Goal: Task Accomplishment & Management: Manage account settings

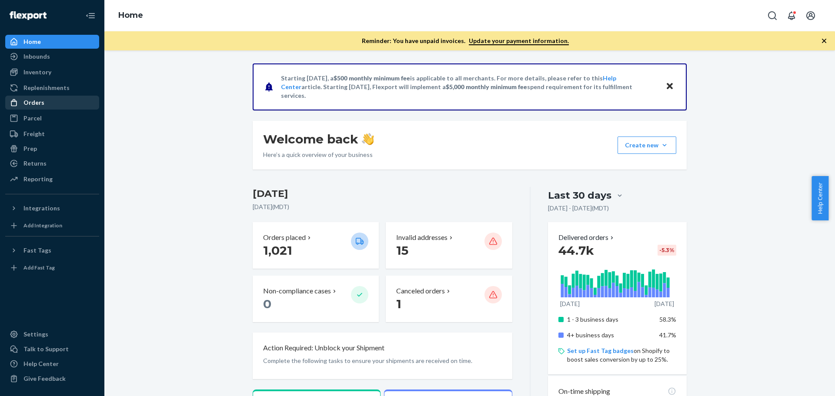
click at [32, 100] on div "Orders" at bounding box center [33, 102] width 21 height 9
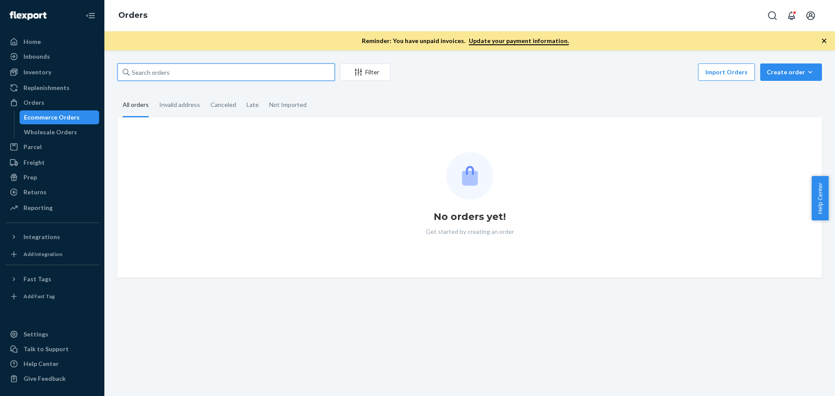
click at [165, 70] on input "text" at bounding box center [226, 72] width 218 height 17
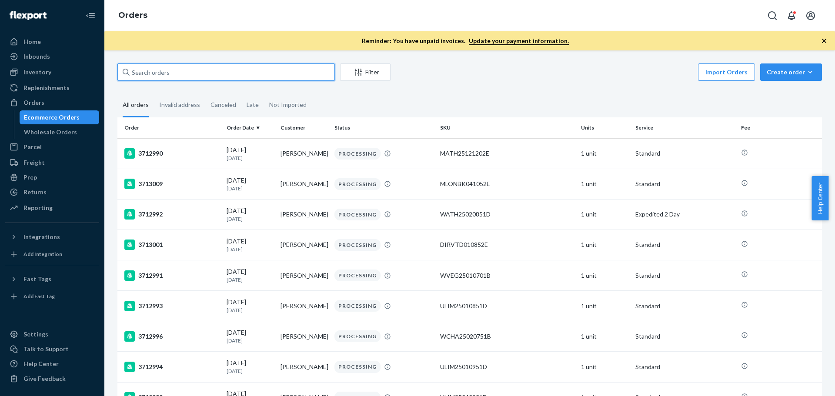
paste input "114-1789728-1037062"
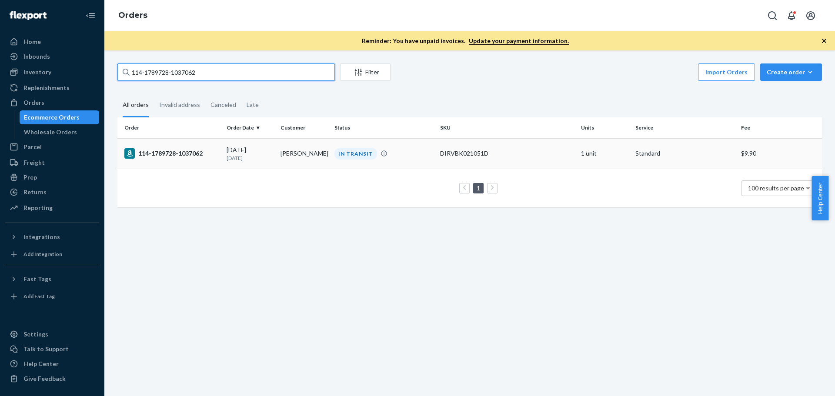
type input "114-1789728-1037062"
click at [152, 153] on div "114-1789728-1037062" at bounding box center [171, 153] width 95 height 10
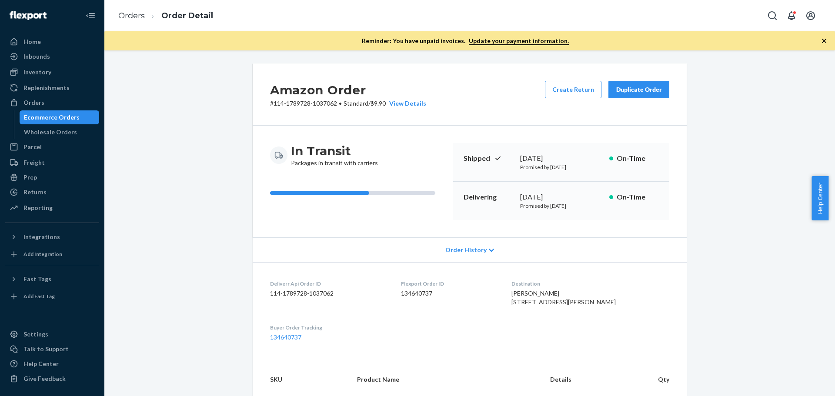
scroll to position [174, 0]
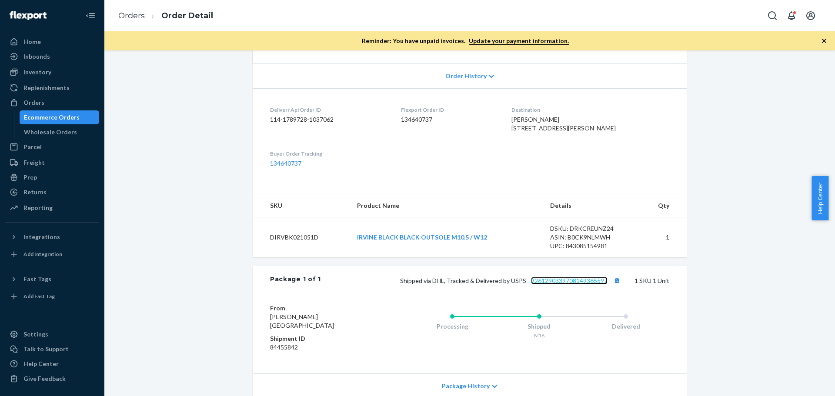
click at [556, 284] on link "9261290339708149365597" at bounding box center [569, 280] width 77 height 7
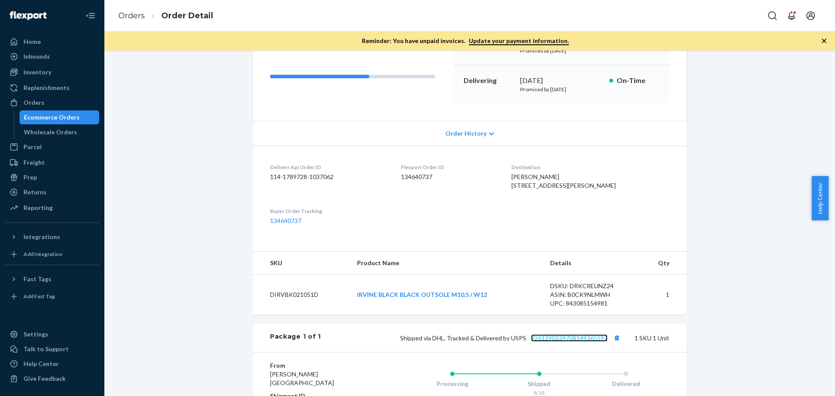
scroll to position [87, 0]
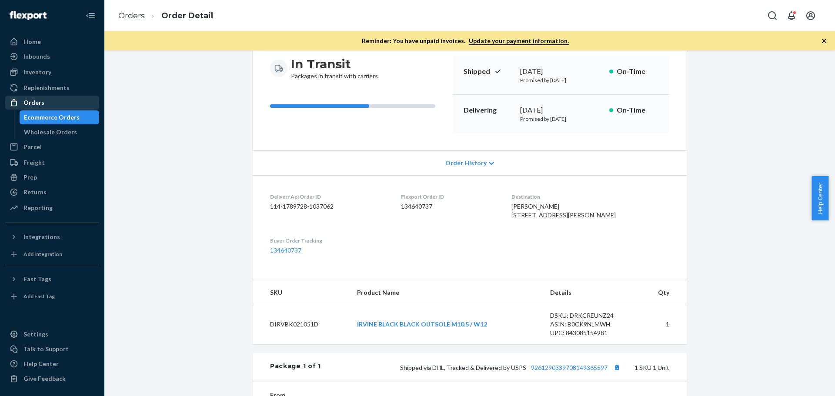
click at [35, 104] on div "Orders" at bounding box center [33, 102] width 21 height 9
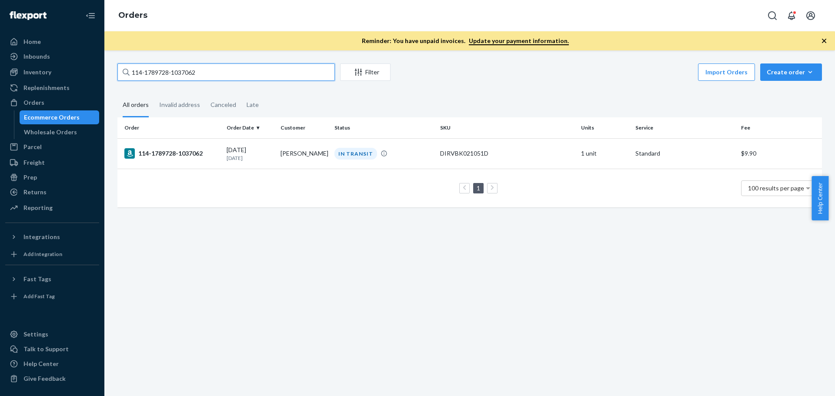
click at [180, 72] on input "114-1789728-1037062" at bounding box center [226, 72] width 218 height 17
paste input "2-4477386-1833824"
type input "112-4477386-1833824"
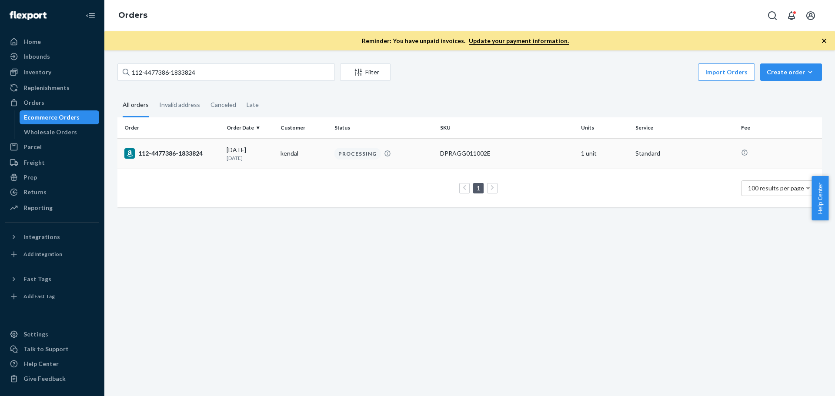
click at [191, 152] on div "112-4477386-1833824" at bounding box center [171, 153] width 95 height 10
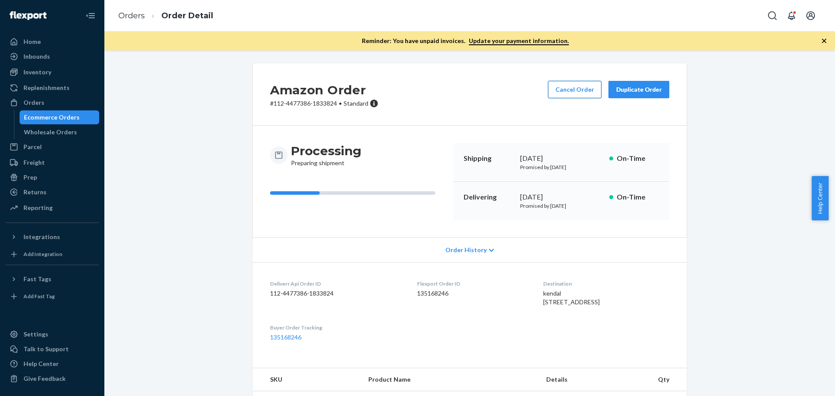
click at [564, 93] on button "Cancel Order" at bounding box center [575, 89] width 54 height 17
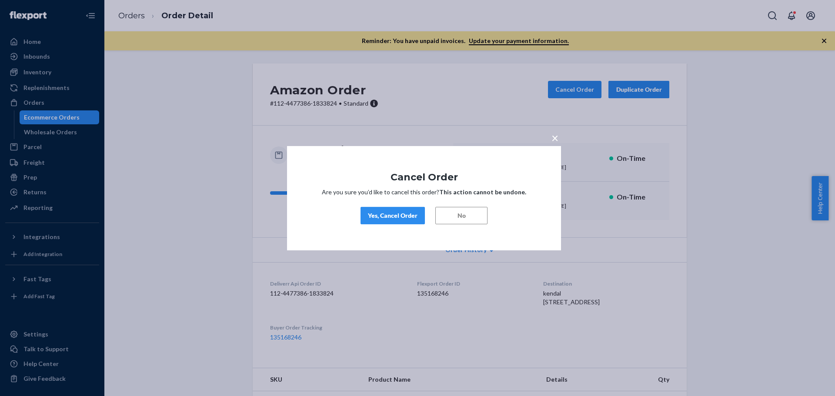
click at [414, 213] on div "Yes, Cancel Order" at bounding box center [393, 215] width 50 height 9
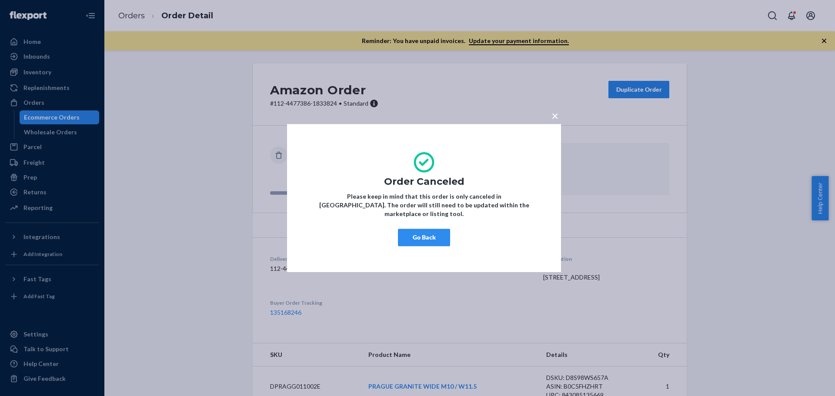
click at [555, 119] on span "×" at bounding box center [555, 115] width 7 height 15
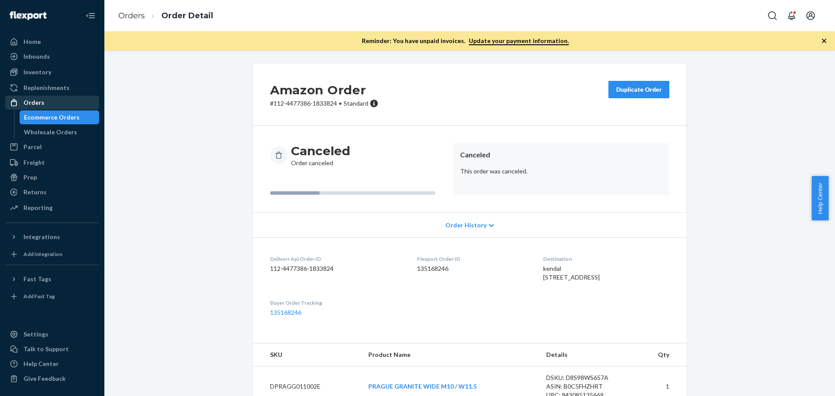
click at [59, 100] on div "Orders" at bounding box center [52, 103] width 92 height 12
